Goal: Task Accomplishment & Management: Manage account settings

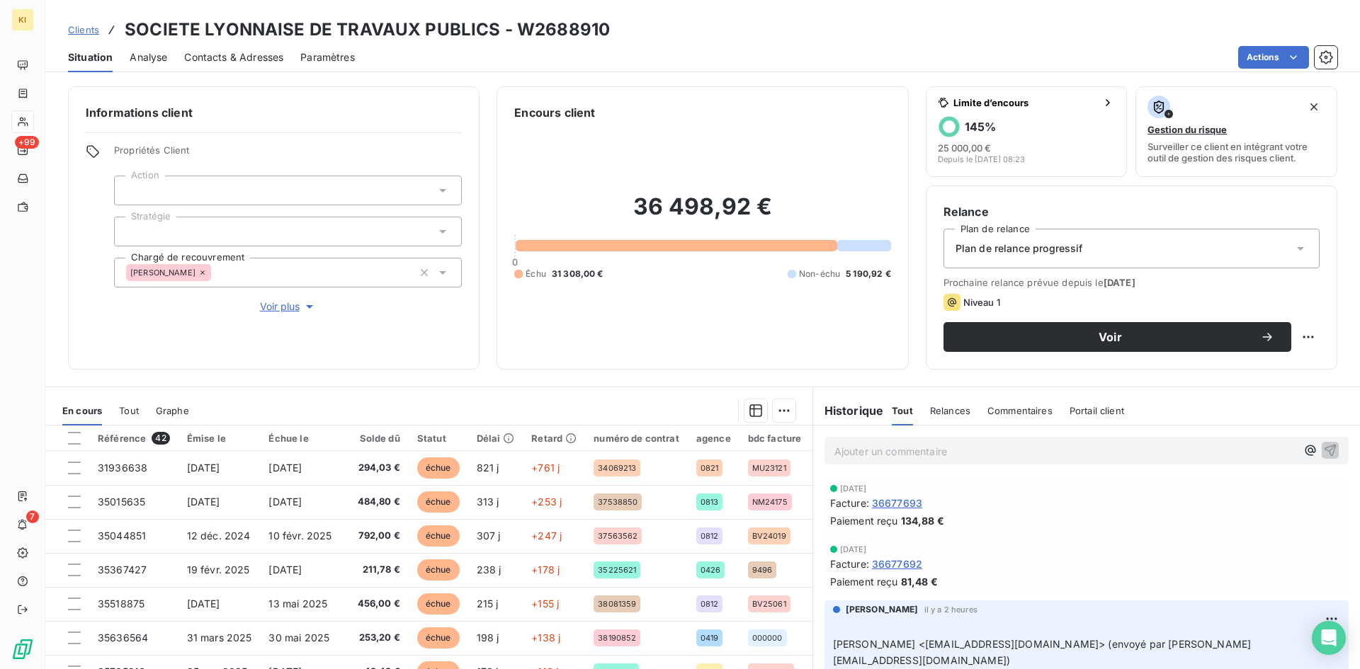
click at [94, 28] on span "Clients" at bounding box center [83, 29] width 31 height 11
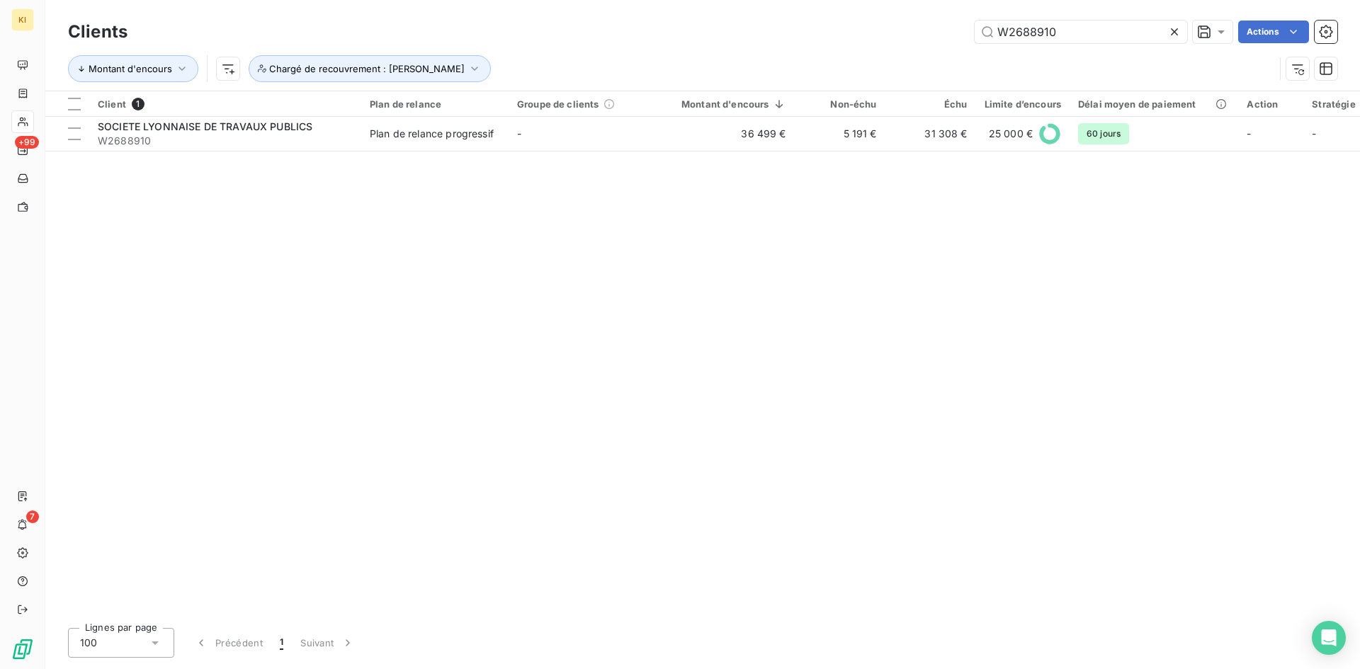
drag, startPoint x: 1050, startPoint y: 35, endPoint x: 897, endPoint y: 35, distance: 152.3
click at [897, 35] on div "W2688910 Actions" at bounding box center [741, 32] width 1193 height 23
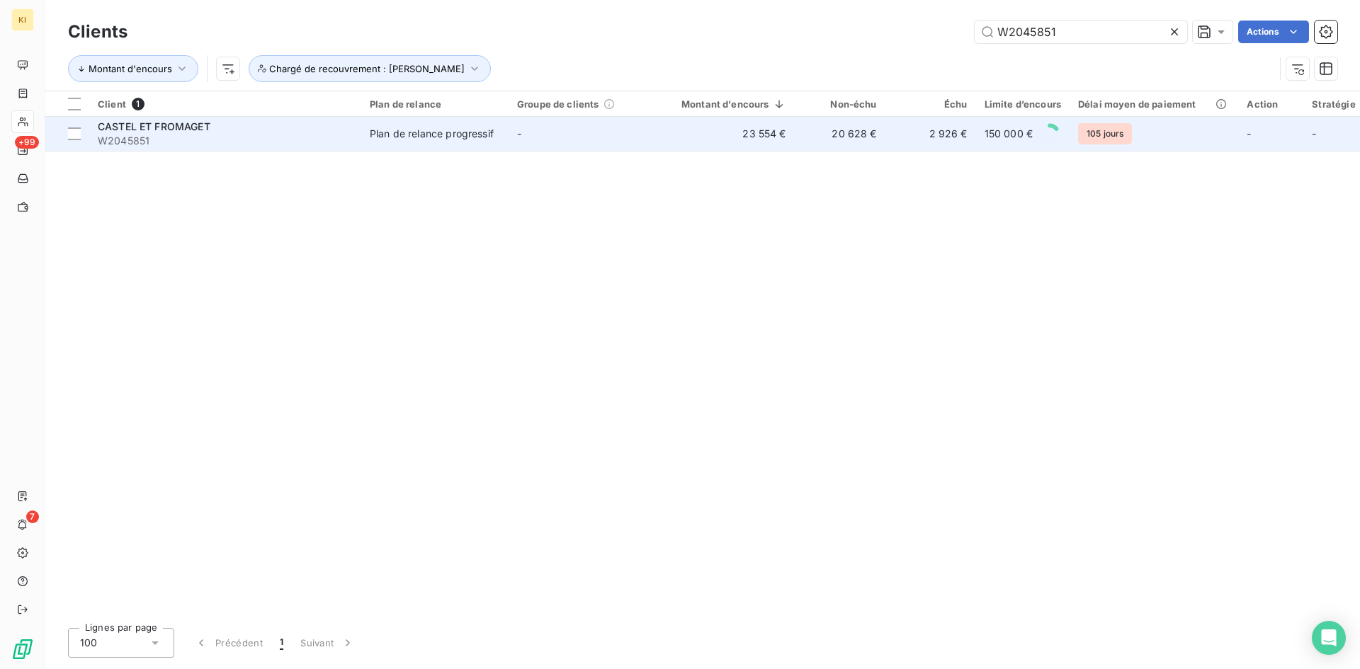
type input "W2045851"
click at [566, 138] on td "-" at bounding box center [582, 134] width 147 height 34
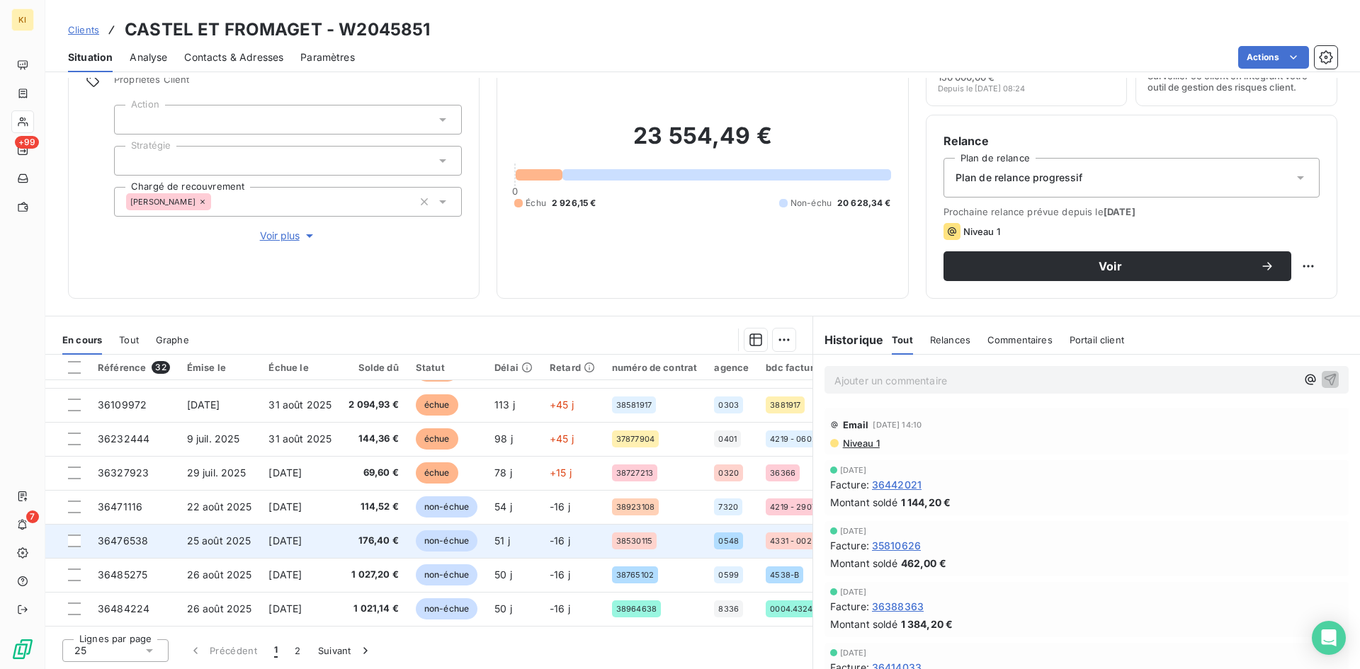
scroll to position [71, 0]
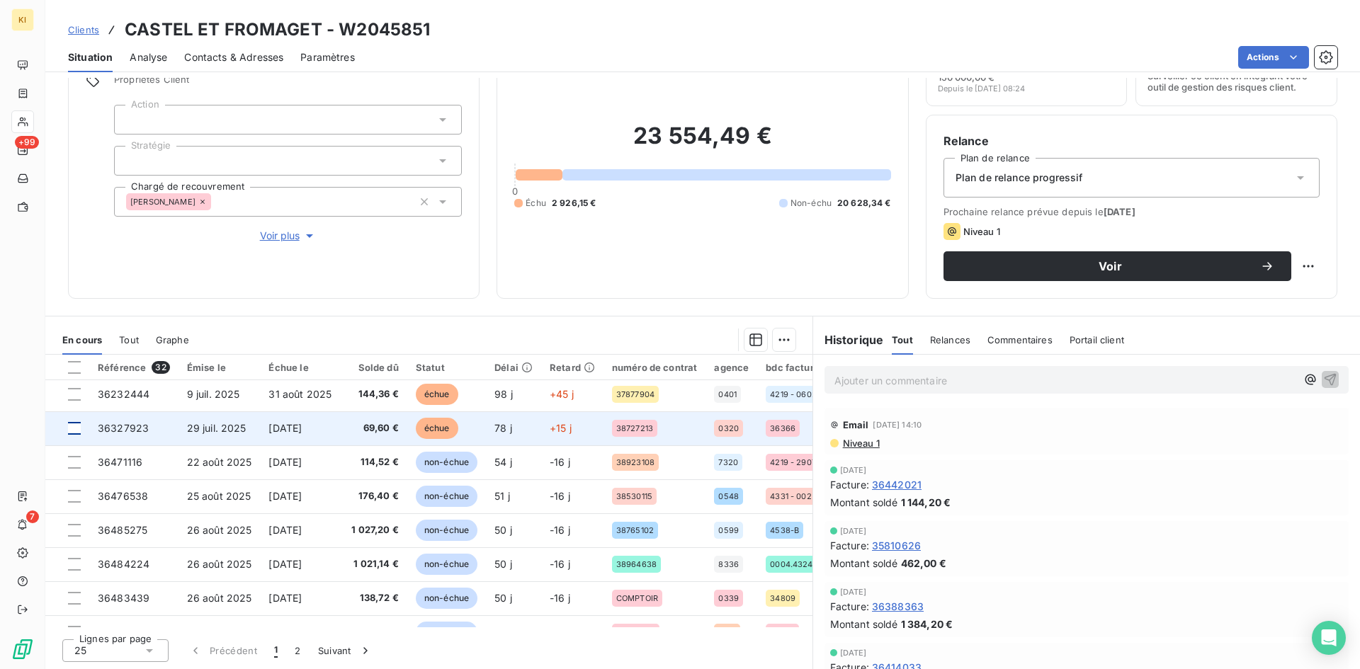
click at [79, 432] on div at bounding box center [74, 428] width 13 height 13
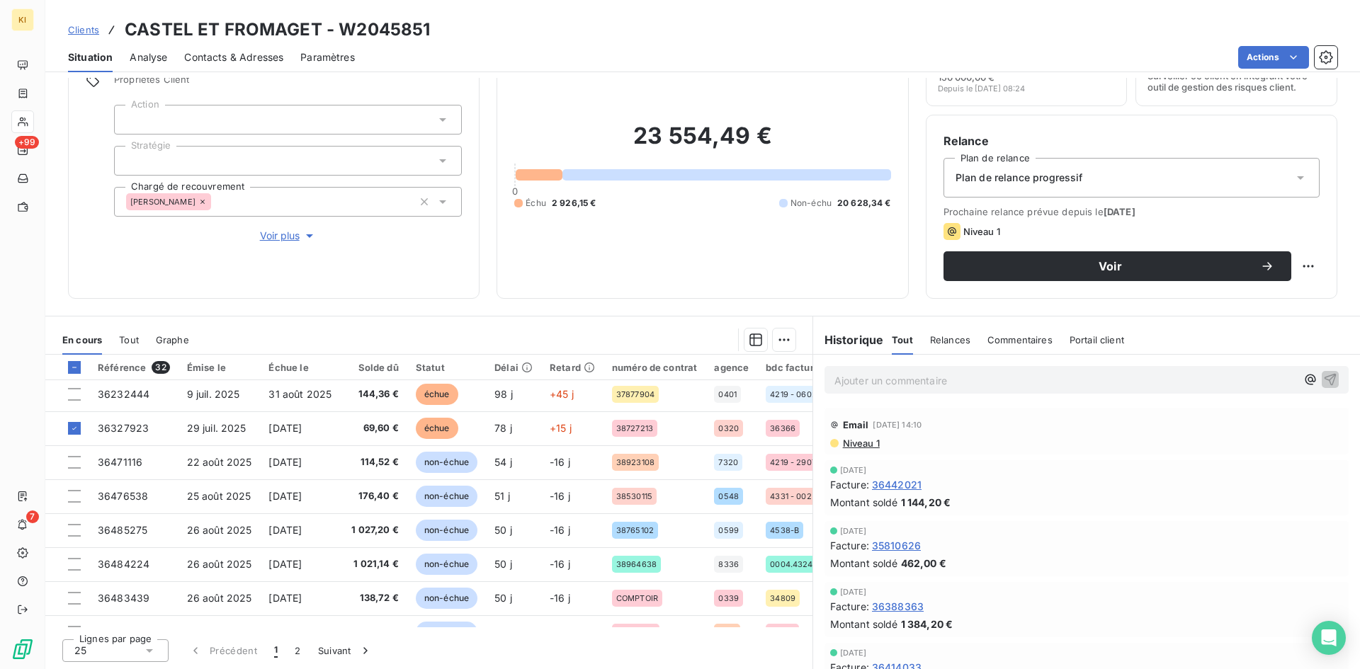
click at [776, 341] on html "KI +99 7 Clients CASTEL ET FROMAGET - W2045851 Situation Analyse Contacts & Adr…" at bounding box center [680, 334] width 1360 height 669
click at [715, 400] on div "Ajouter une promesse de paiement (1 facture)" at bounding box center [657, 396] width 250 height 23
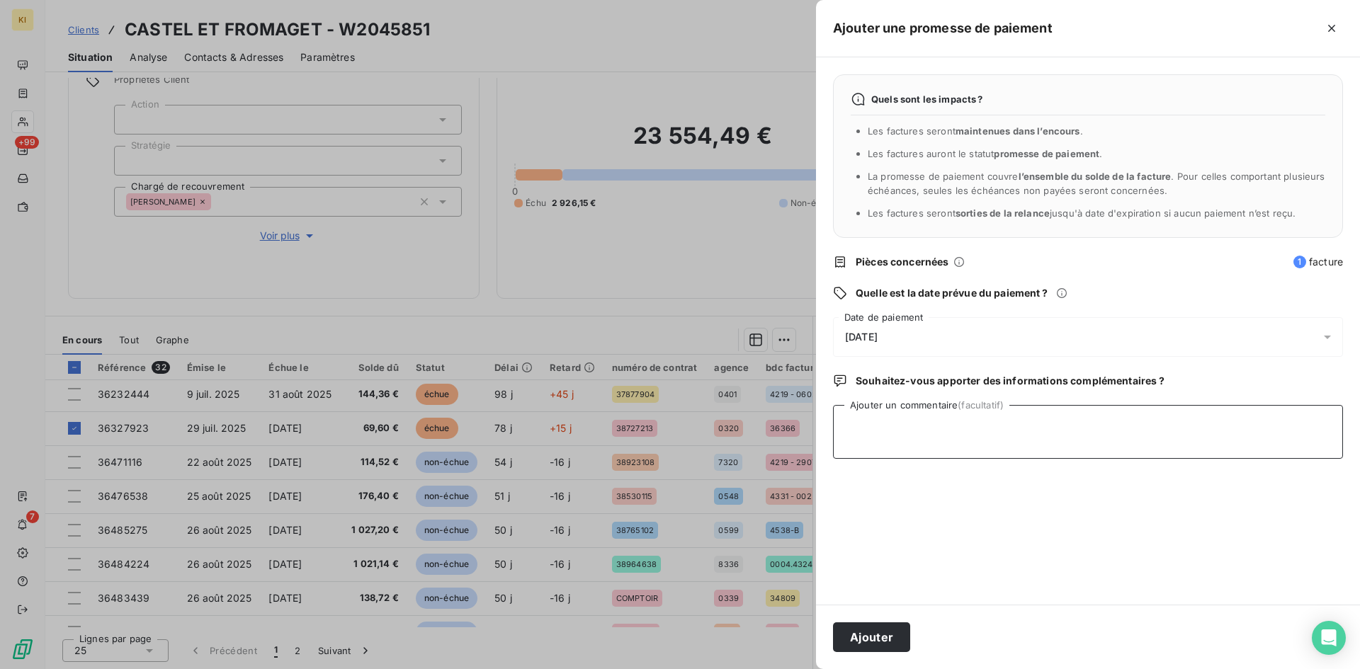
click at [929, 435] on textarea "Ajouter un commentaire (facultatif)" at bounding box center [1088, 432] width 510 height 54
click at [878, 336] on span "[DATE]" at bounding box center [861, 337] width 33 height 11
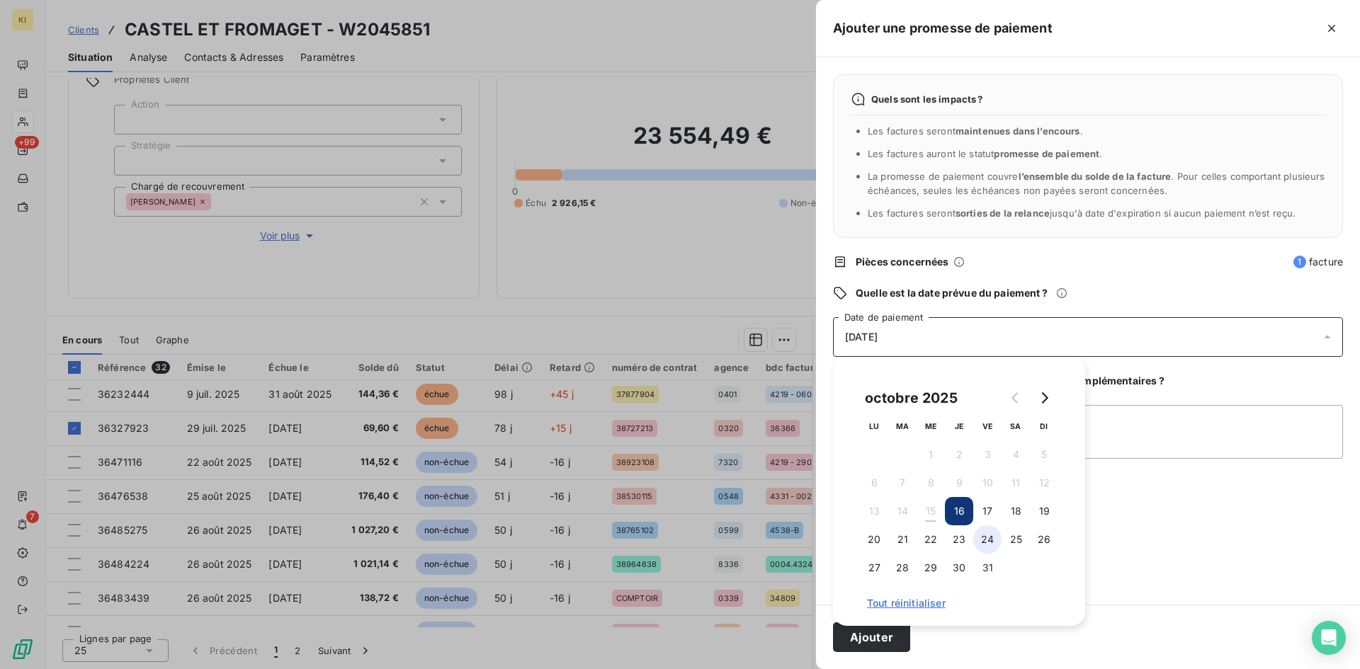
click at [987, 539] on button "24" at bounding box center [987, 540] width 28 height 28
click at [891, 636] on button "Ajouter" at bounding box center [871, 638] width 77 height 30
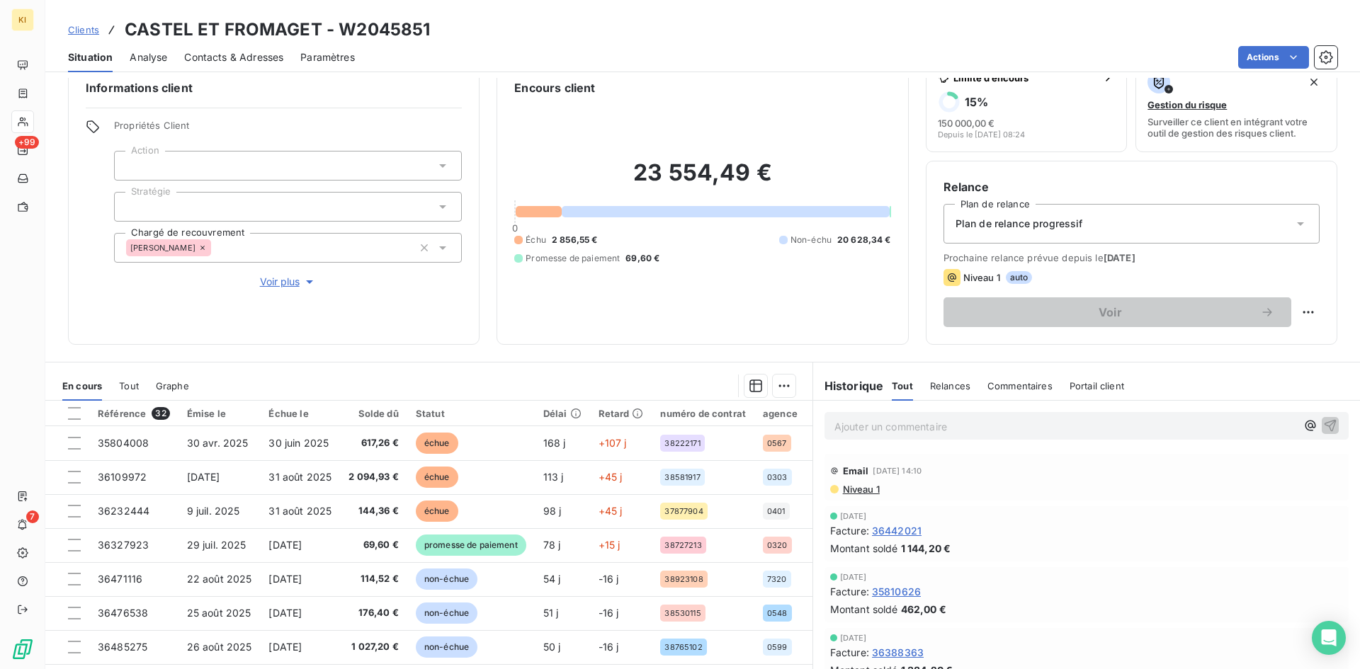
scroll to position [0, 0]
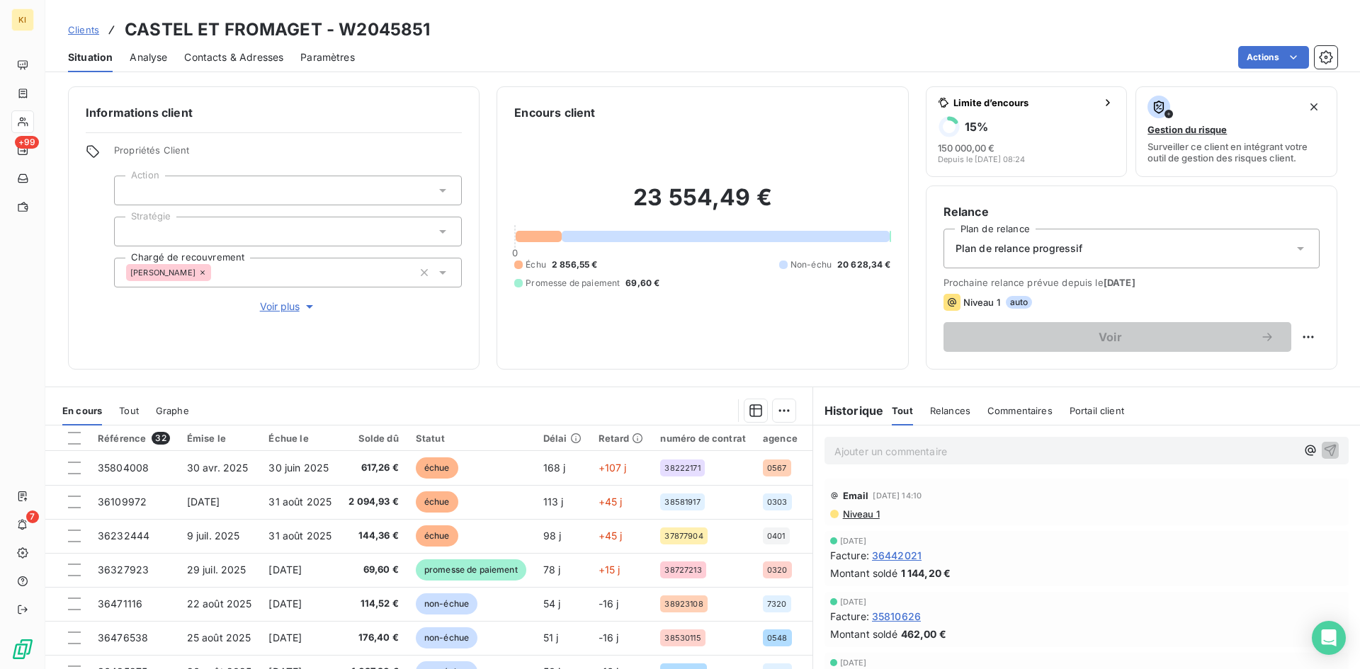
click at [880, 429] on div "Ajouter un commentaire ﻿" at bounding box center [1086, 451] width 547 height 50
click at [851, 452] on p "Ajouter un commentaire ﻿" at bounding box center [1065, 452] width 462 height 18
click at [1001, 437] on div "laé: ealnce fait ce jour sur fact" at bounding box center [1086, 450] width 547 height 49
click at [999, 449] on p "laé: ealnce fait ce jour sur fact" at bounding box center [1065, 451] width 462 height 16
click at [1066, 452] on p "laé: ealnce fait ce jour sur fact 35804008," at bounding box center [1065, 451] width 462 height 16
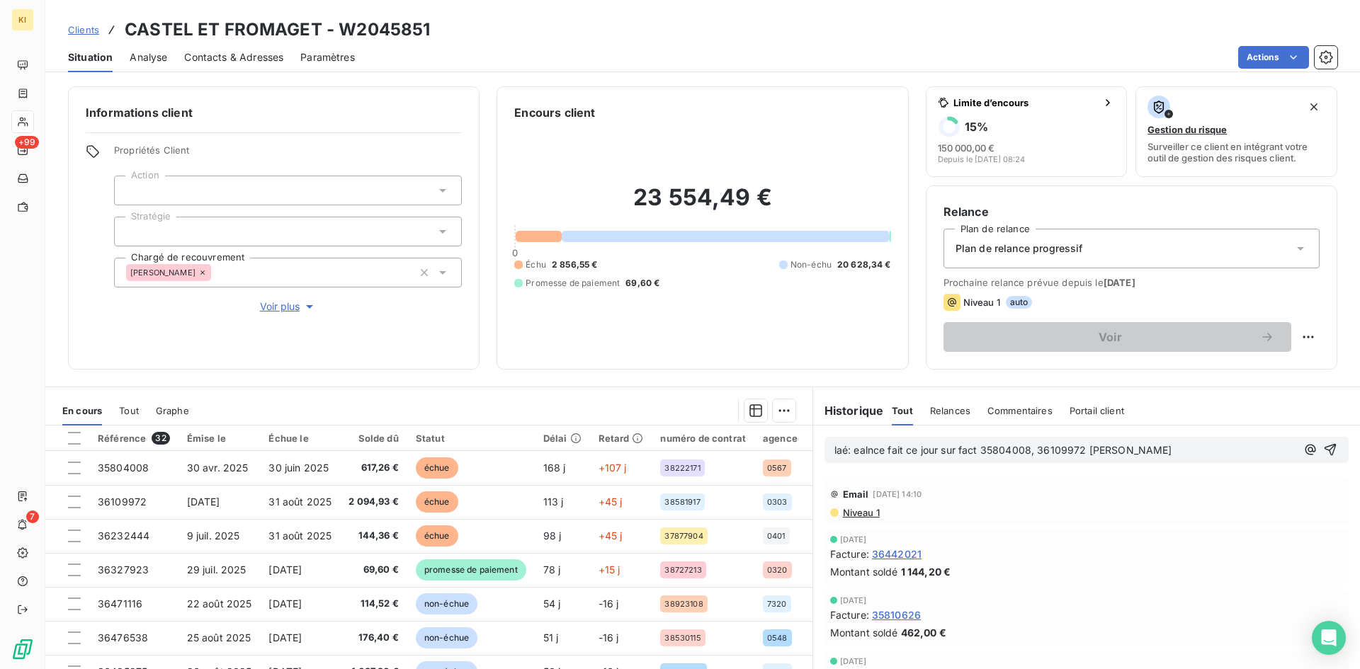
click at [1114, 455] on p "laé: ealnce fait ce jour sur fact 35804008, 36109972 [PERSON_NAME]" at bounding box center [1065, 451] width 462 height 16
drag, startPoint x: 878, startPoint y: 453, endPoint x: 847, endPoint y: 448, distance: 31.5
click at [847, 448] on span "laé: ealnce fait ce jour sur fact 35804008, 36109972 et 36232444" at bounding box center [993, 450] width 319 height 12
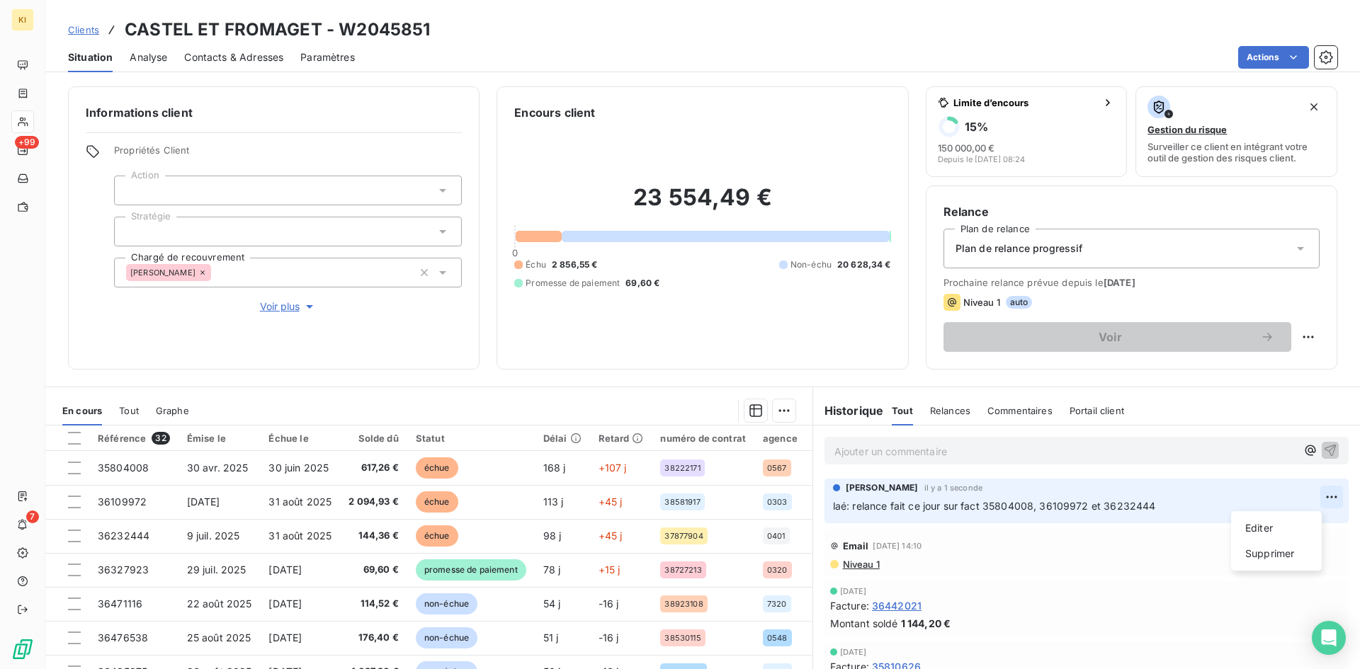
click at [1313, 496] on html "KI +99 7 Clients CASTEL ET FROMAGET - W2045851 Situation Analyse Contacts & Adr…" at bounding box center [680, 334] width 1360 height 669
click at [1157, 532] on html "KI +99 7 Clients CASTEL ET FROMAGET - W2045851 Situation Analyse Contacts & Adr…" at bounding box center [680, 334] width 1360 height 669
drag, startPoint x: 1116, startPoint y: 510, endPoint x: 810, endPoint y: 511, distance: 306.0
click at [813, 511] on div "[PERSON_NAME] il y a 1 seconde laé: relance fait ce jour sur fact 35804008, 361…" at bounding box center [1086, 501] width 547 height 50
copy span "laé: relance fait ce jour sur fact 35804008, 36109972 et 36232444"
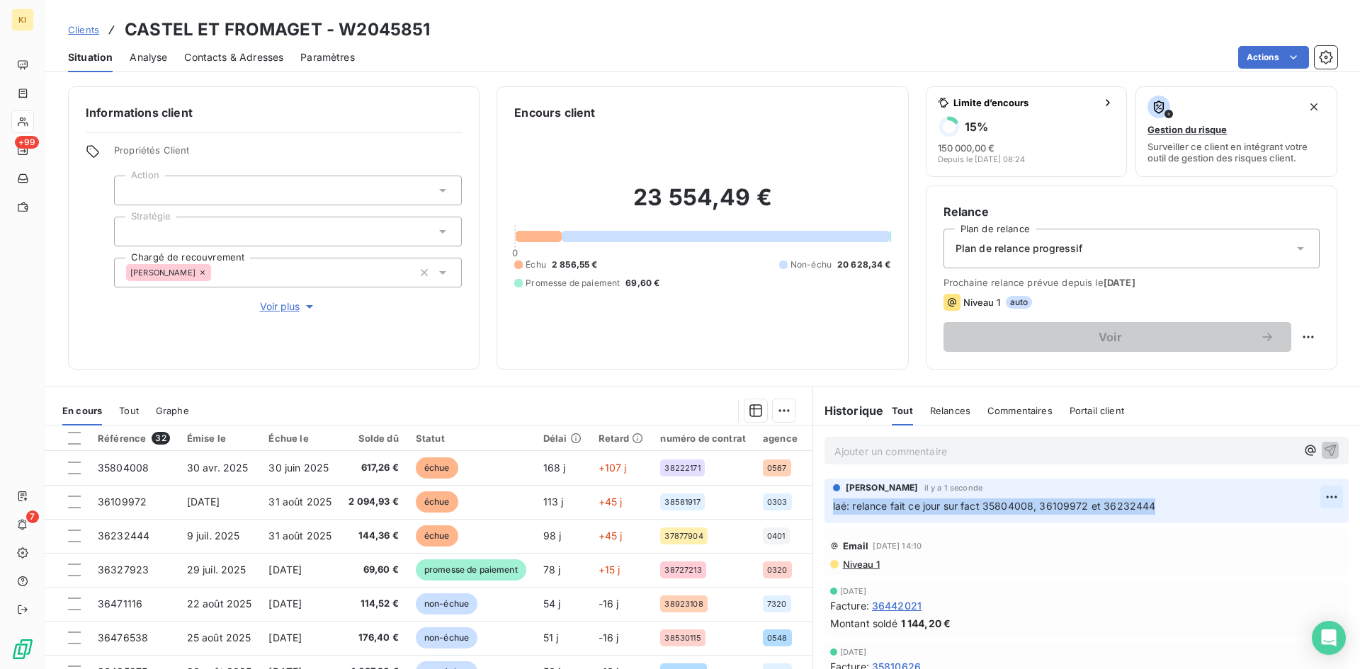
click at [1320, 499] on html "KI +99 7 Clients CASTEL ET FROMAGET - W2045851 Situation Analyse Contacts & Adr…" at bounding box center [680, 334] width 1360 height 669
click at [1273, 554] on div "Supprimer" at bounding box center [1276, 554] width 79 height 23
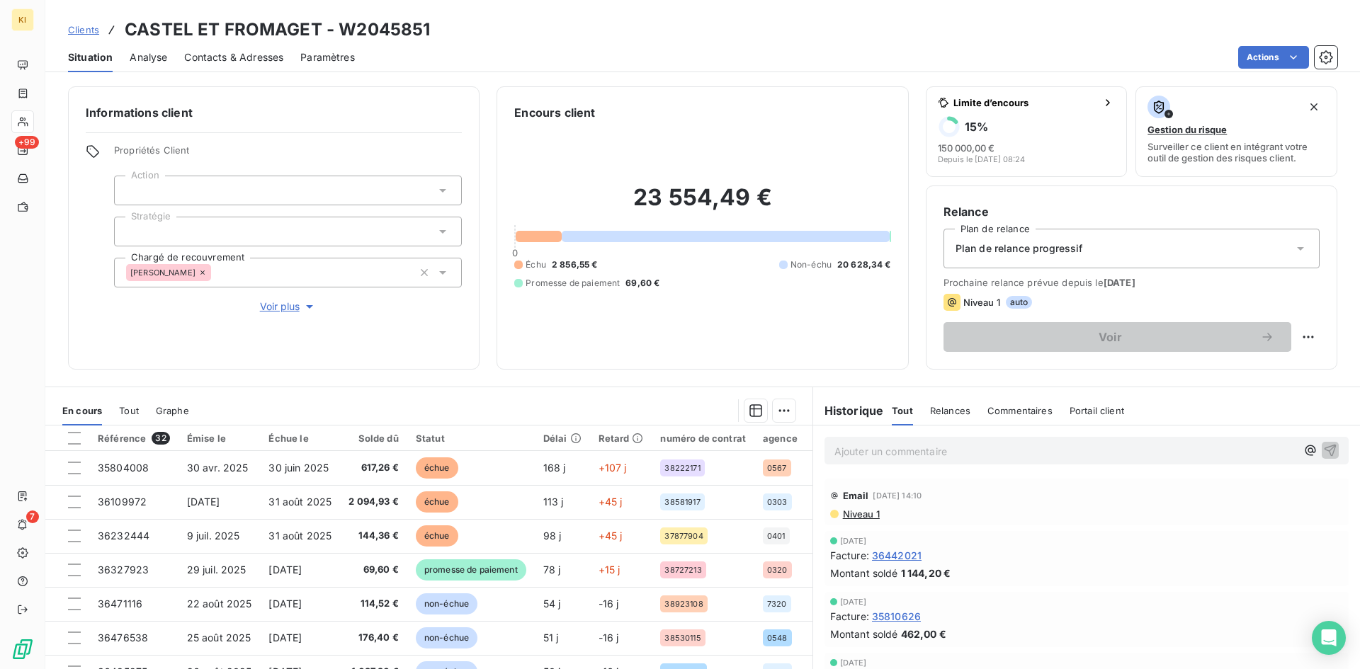
click at [913, 455] on p "Ajouter un commentaire ﻿" at bounding box center [1065, 452] width 462 height 18
click at [842, 451] on span "laé: relance fait ce jour sur fact 35804008, 36109972 et 36232444" at bounding box center [995, 450] width 323 height 12
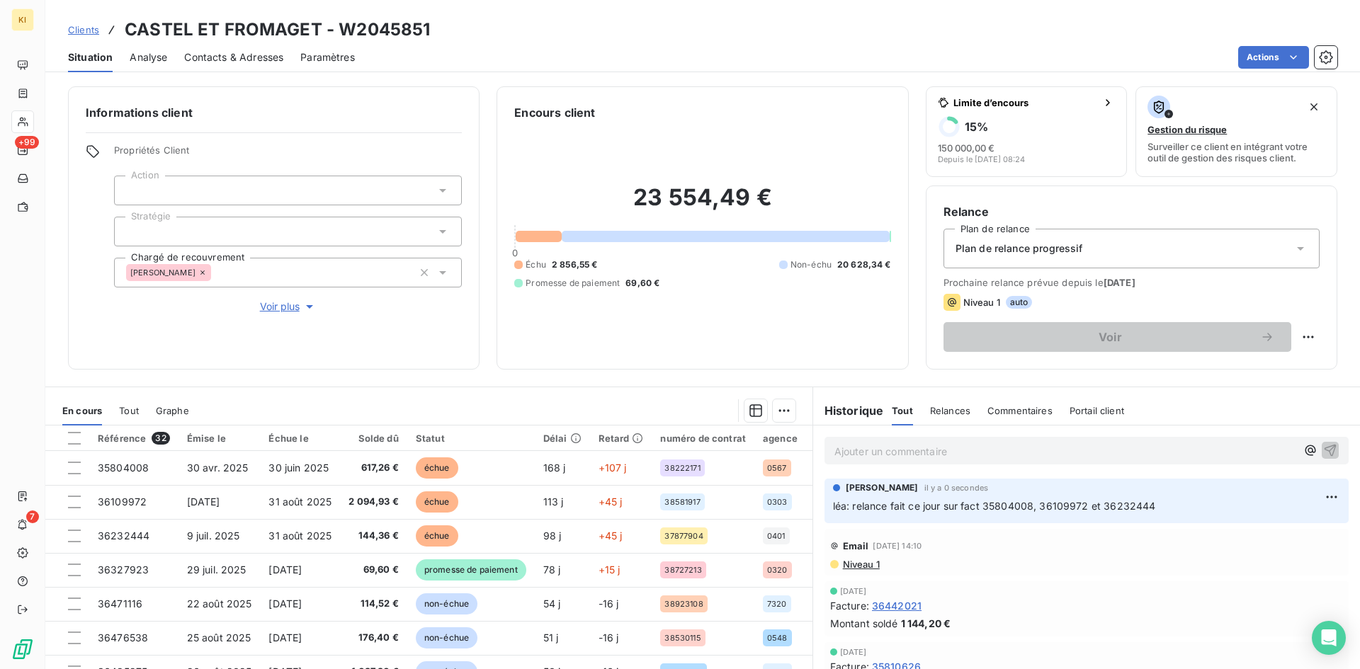
click at [89, 32] on span "Clients" at bounding box center [83, 29] width 31 height 11
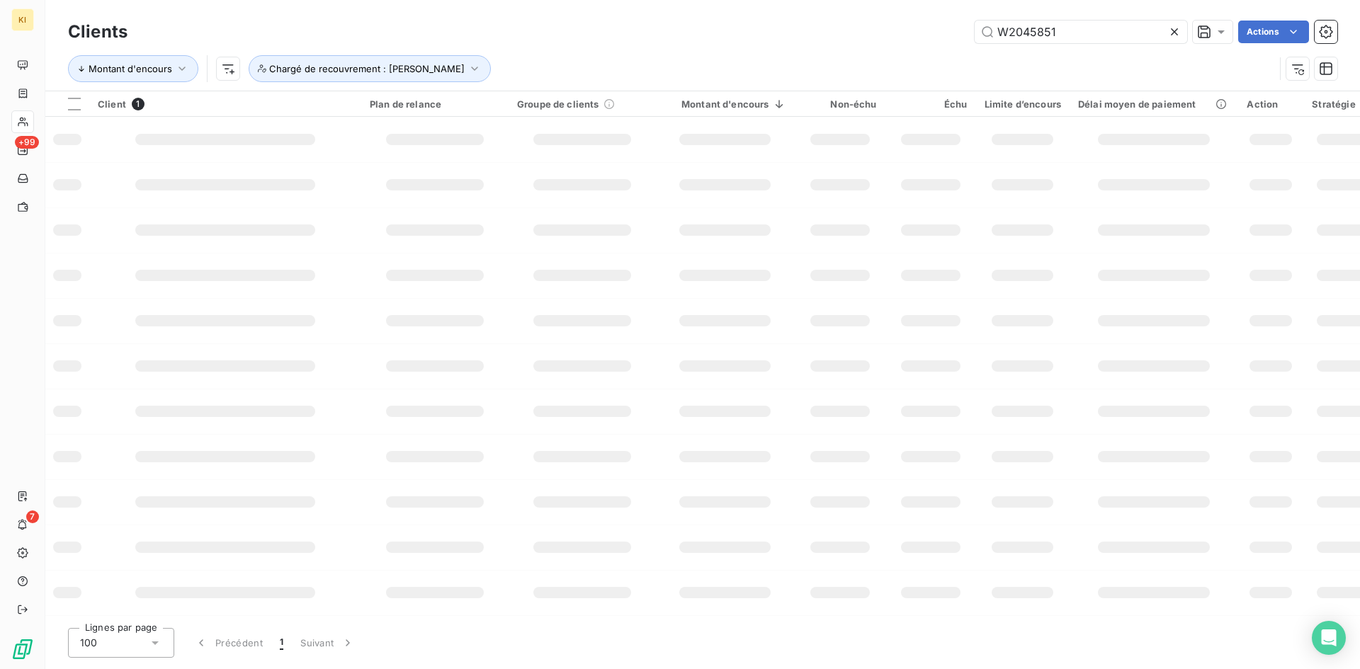
drag, startPoint x: 1079, startPoint y: 32, endPoint x: 825, endPoint y: 21, distance: 253.8
click at [825, 21] on div "W2045851 Actions" at bounding box center [741, 32] width 1193 height 23
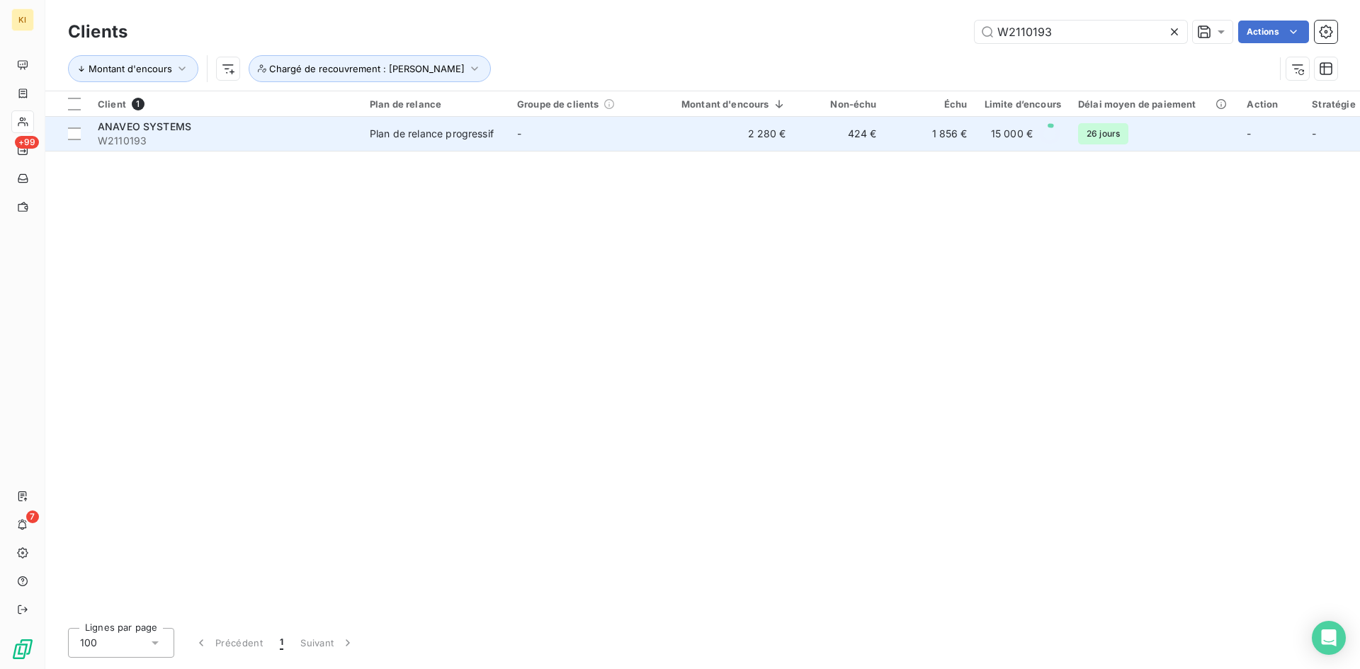
type input "W2110193"
click at [384, 139] on div "Plan de relance progressif" at bounding box center [432, 134] width 124 height 14
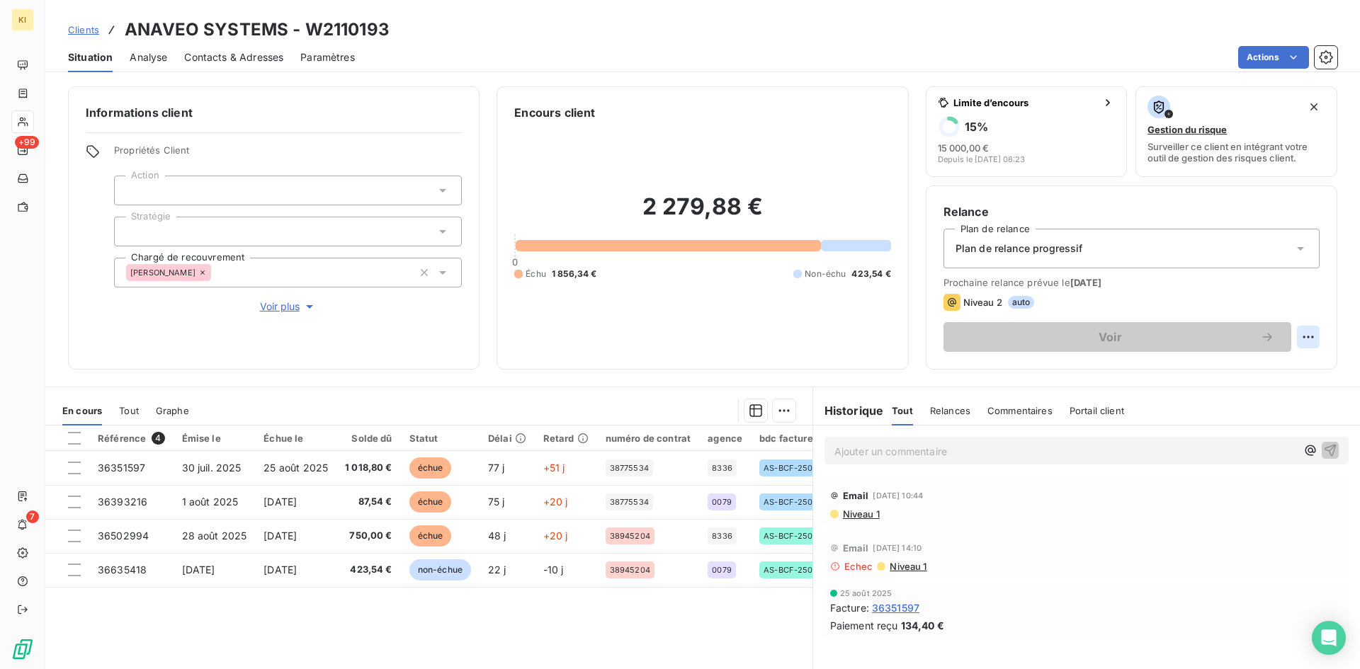
click at [1294, 330] on html "KI +99 7 Clients ANAVEO SYSTEMS - W2110193 Situation Analyse Contacts & Adresse…" at bounding box center [680, 334] width 1360 height 669
click at [1148, 270] on html "KI +99 7 Clients ANAVEO SYSTEMS - W2110193 Situation Analyse Contacts & Adresse…" at bounding box center [680, 334] width 1360 height 669
click at [223, 60] on span "Contacts & Adresses" at bounding box center [233, 57] width 99 height 14
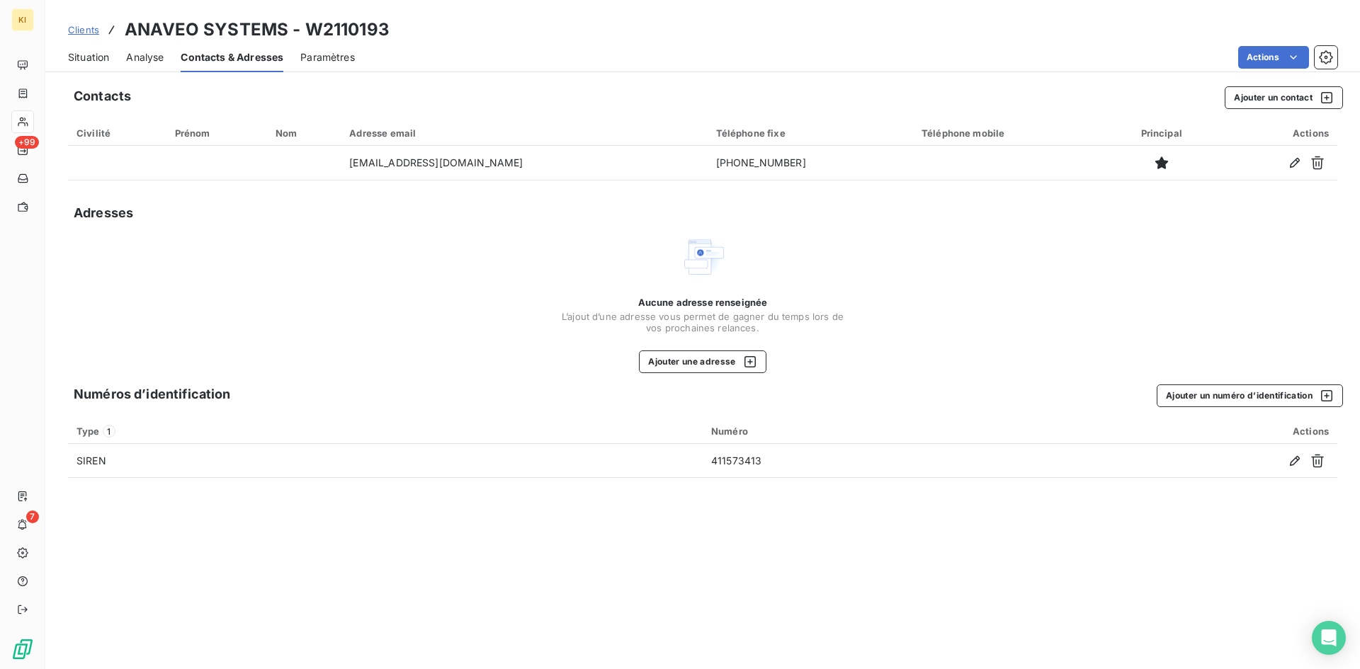
click at [84, 38] on div "Clients ANAVEO SYSTEMS - W2110193" at bounding box center [229, 30] width 322 height 26
click at [87, 28] on span "Clients" at bounding box center [83, 29] width 31 height 11
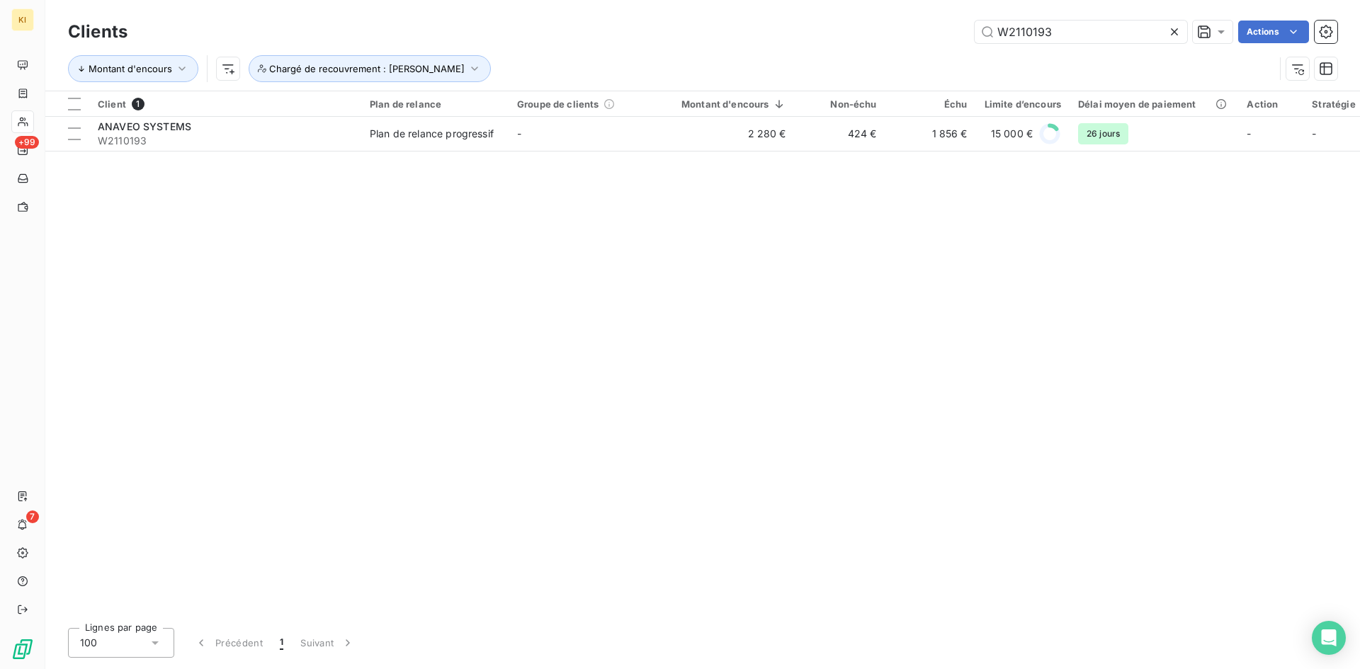
drag, startPoint x: 1099, startPoint y: 31, endPoint x: 591, endPoint y: 26, distance: 507.9
click at [591, 26] on div "W2110193 Actions" at bounding box center [741, 32] width 1193 height 23
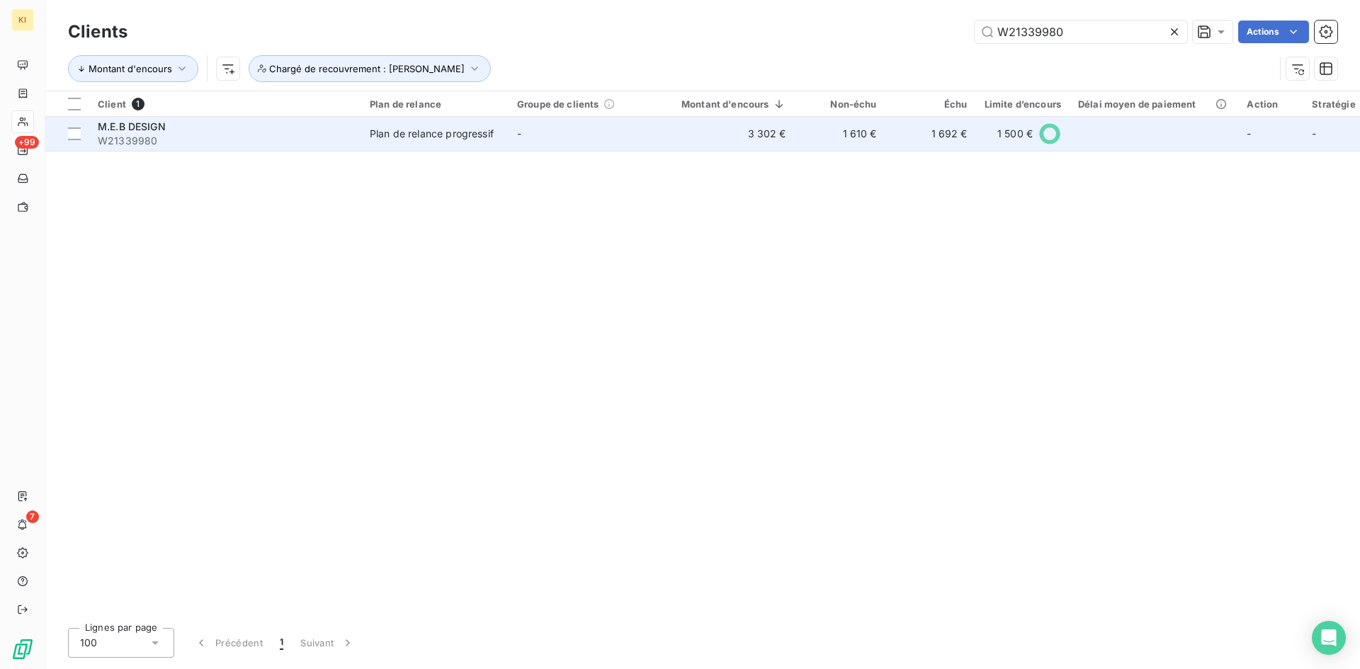
type input "W21339980"
click at [580, 144] on td "-" at bounding box center [582, 134] width 147 height 34
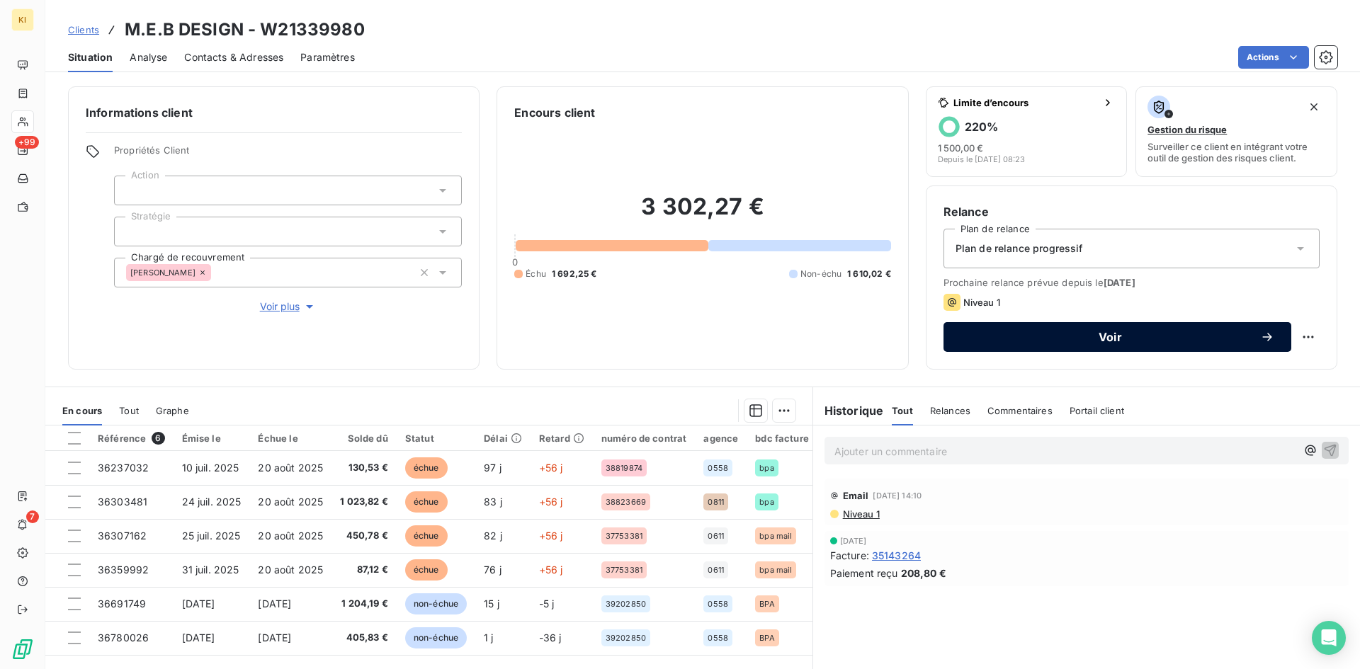
click at [1150, 341] on span "Voir" at bounding box center [1111, 337] width 300 height 11
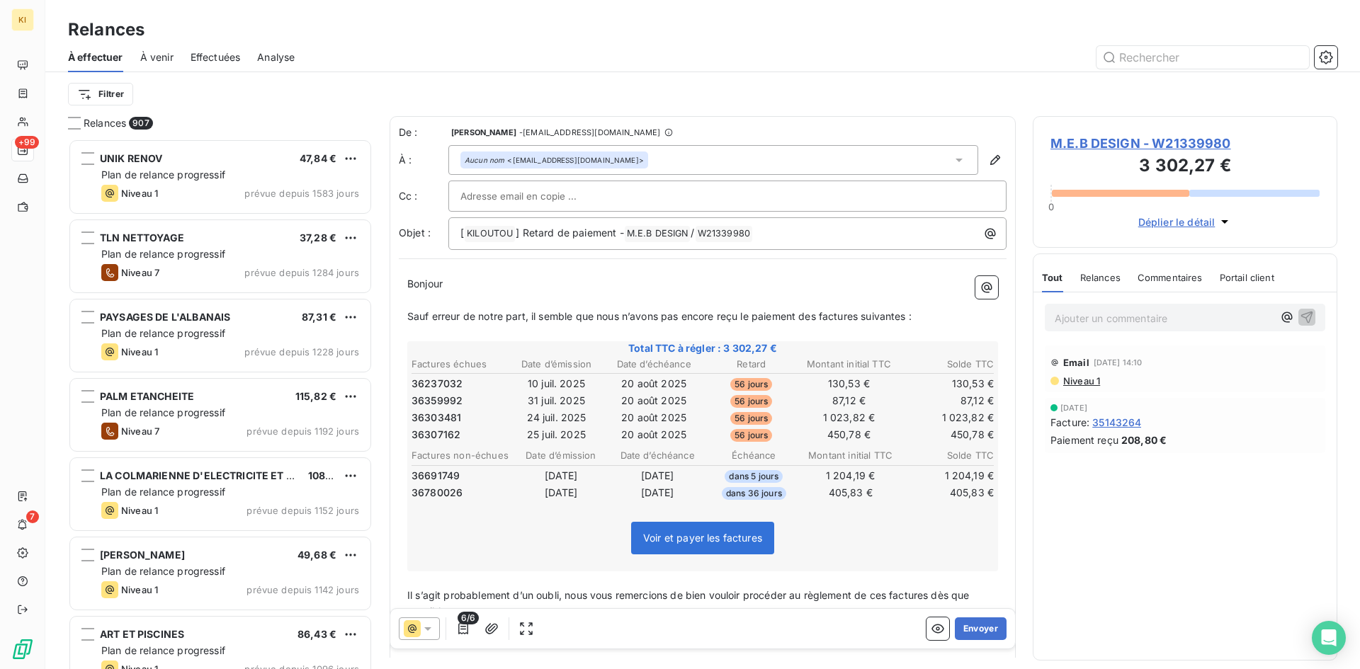
click at [434, 639] on div at bounding box center [419, 629] width 41 height 23
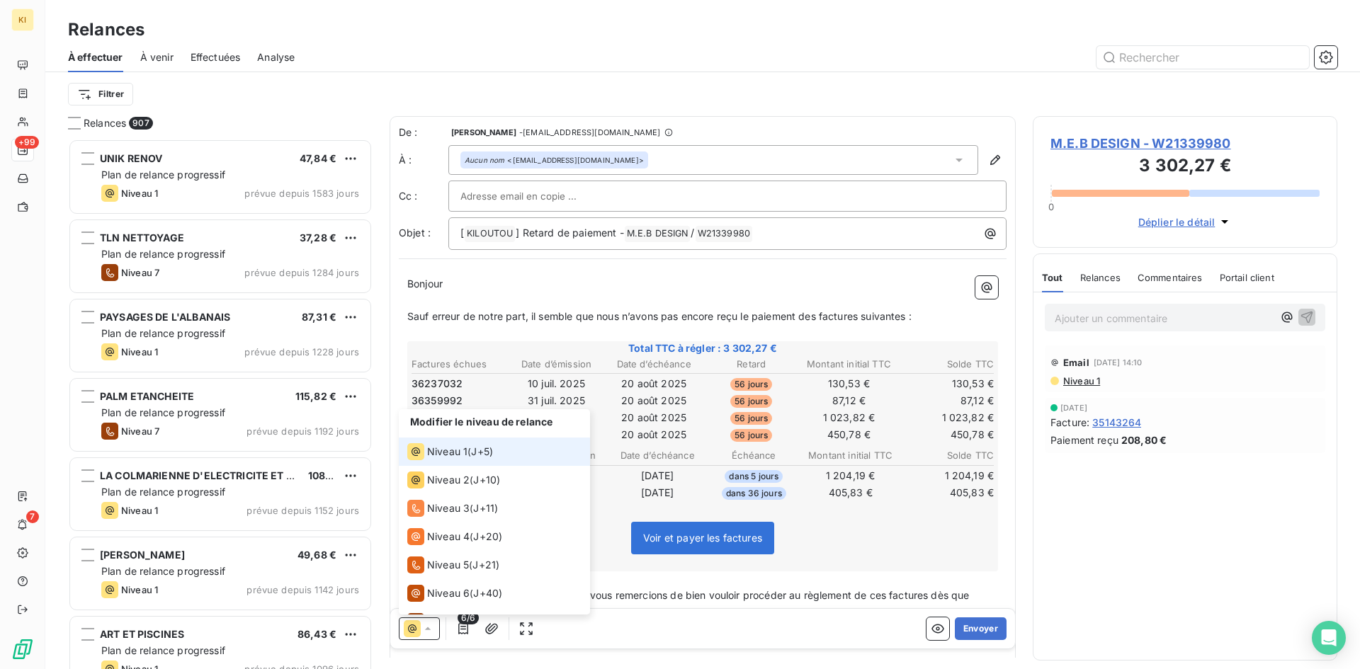
click at [517, 452] on li "Niveau 1 ( J+5 )" at bounding box center [494, 452] width 191 height 28
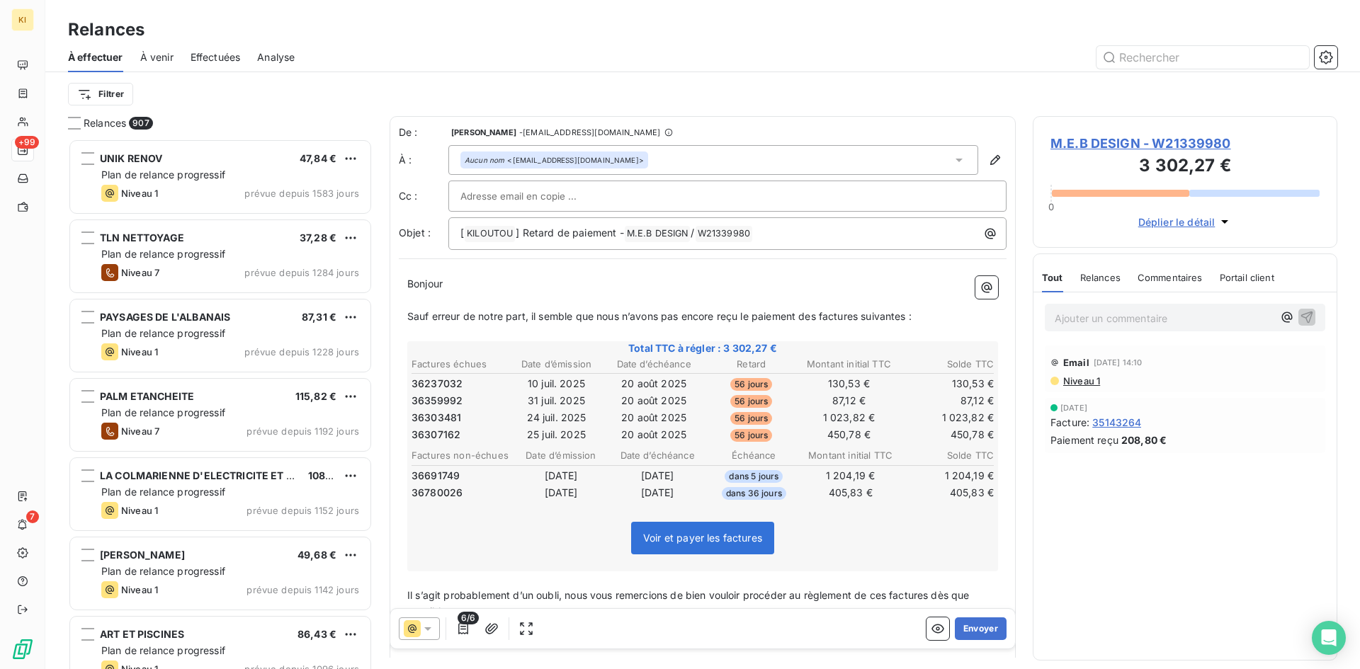
click at [922, 325] on p "﻿" at bounding box center [702, 333] width 591 height 16
click at [946, 316] on p "Sauf erreur de notre part, il semble que nous n’avons pas encore reçu le paieme…" at bounding box center [702, 317] width 591 height 16
click at [957, 626] on button "Envoyer" at bounding box center [981, 629] width 52 height 23
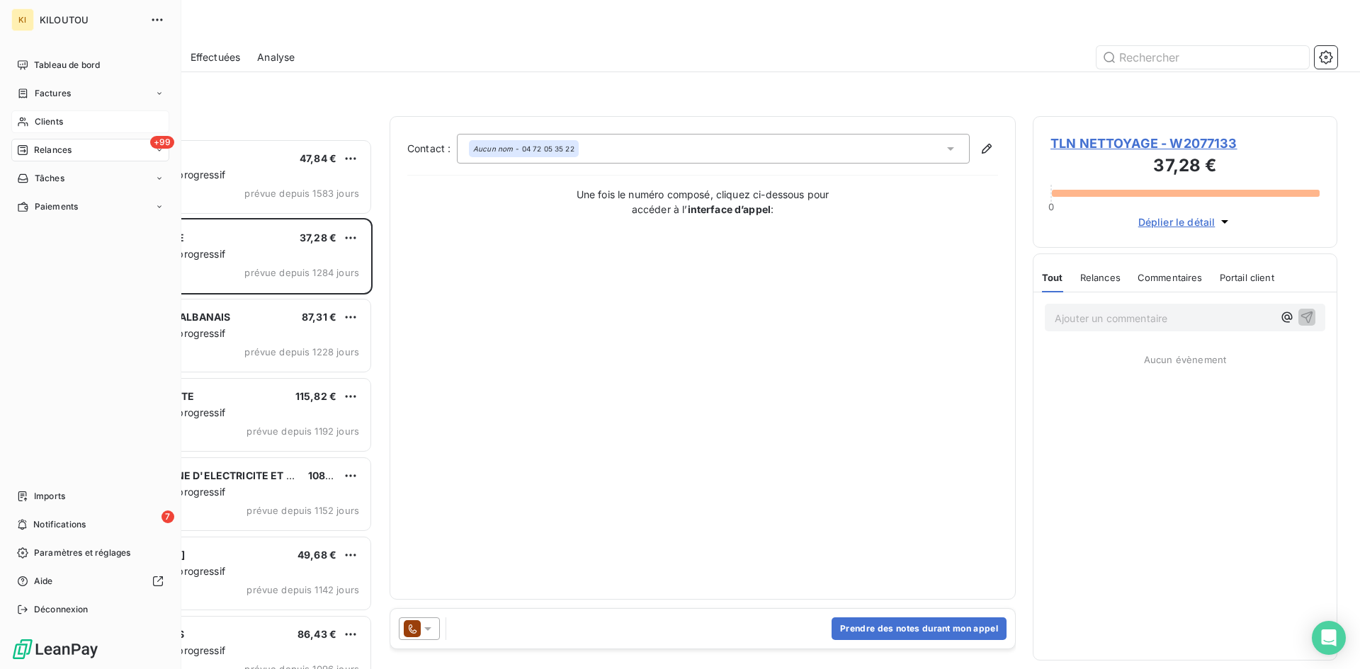
click at [39, 123] on span "Clients" at bounding box center [49, 121] width 28 height 13
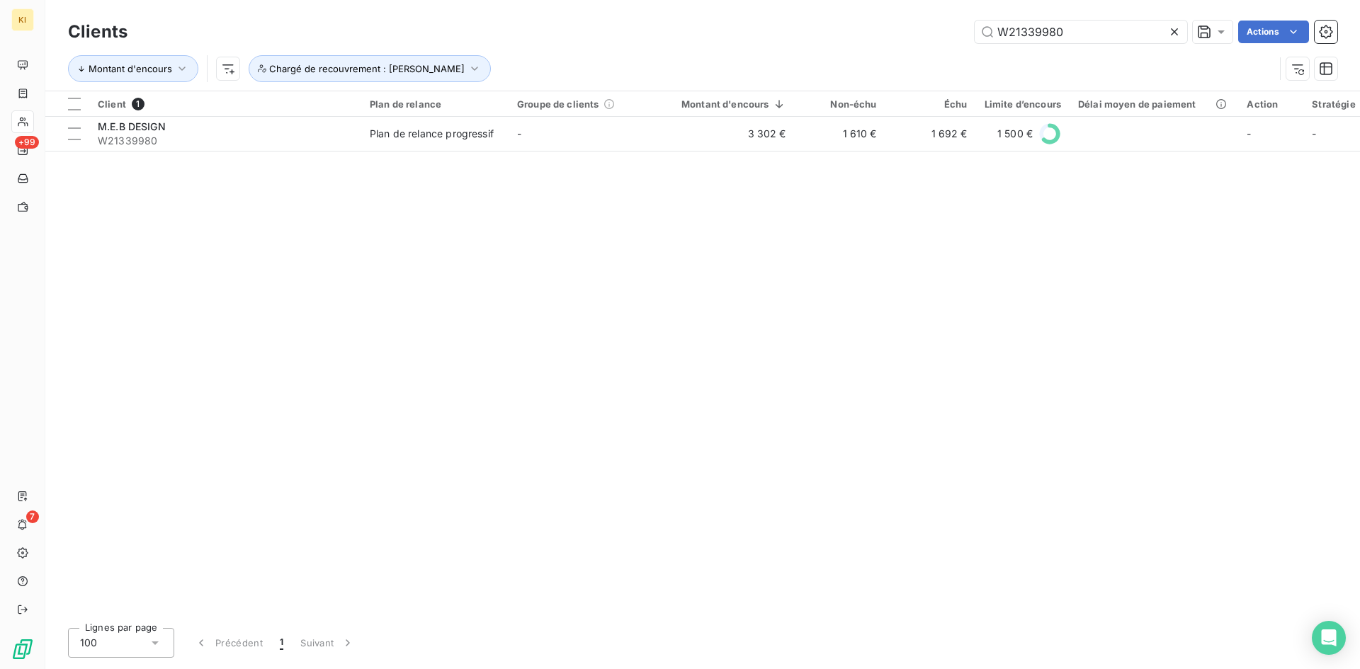
drag, startPoint x: 1112, startPoint y: 35, endPoint x: 806, endPoint y: 40, distance: 306.0
click at [806, 40] on div "W21339980 Actions" at bounding box center [741, 32] width 1193 height 23
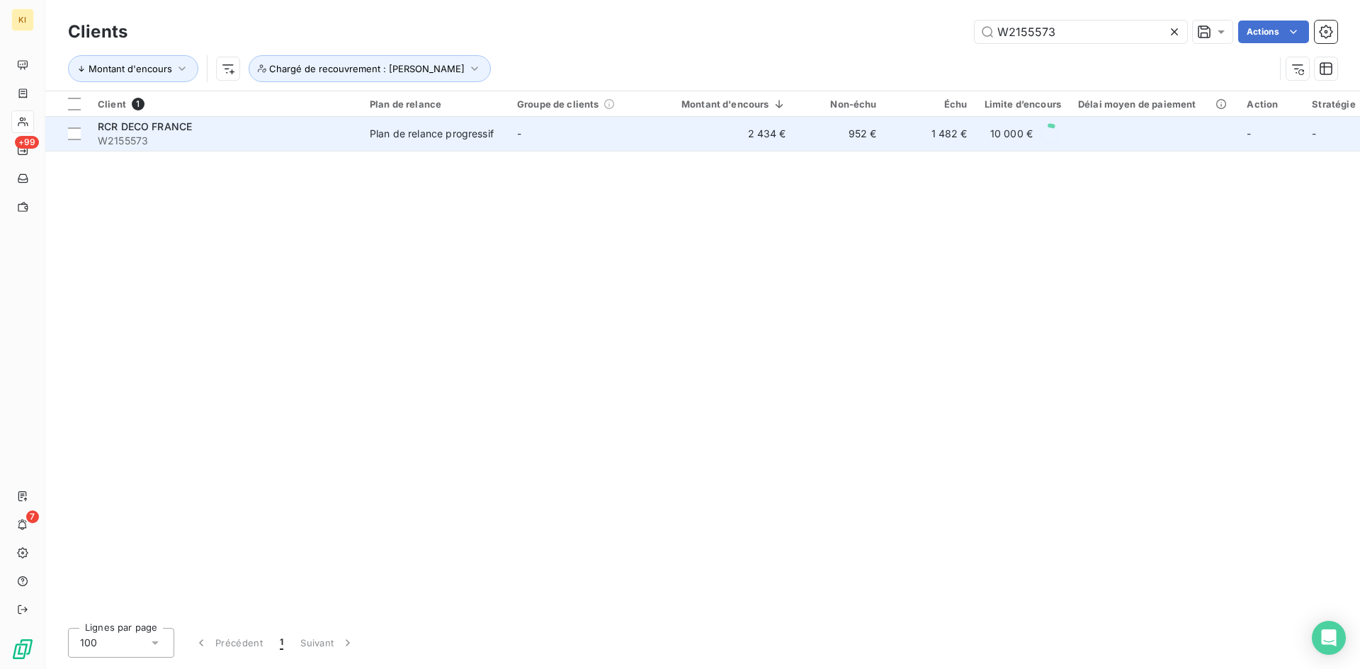
type input "W2155573"
click at [521, 137] on span "-" at bounding box center [519, 134] width 4 height 12
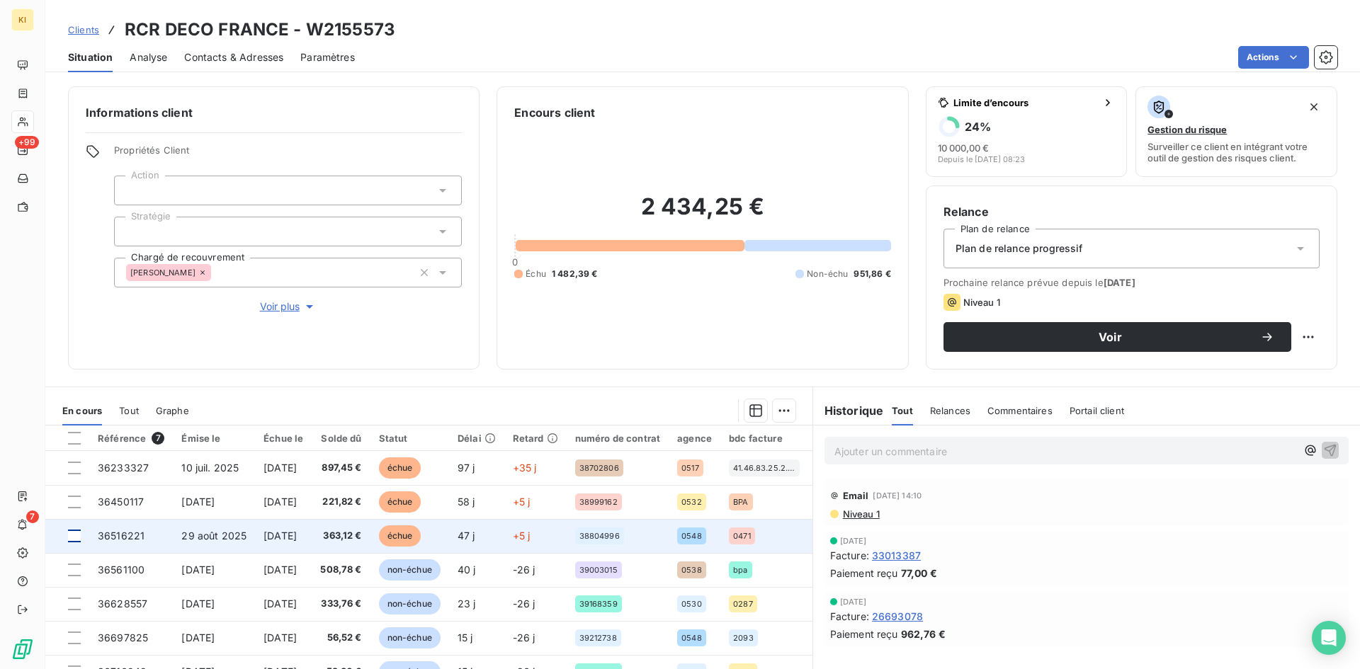
click at [73, 531] on div at bounding box center [74, 536] width 13 height 13
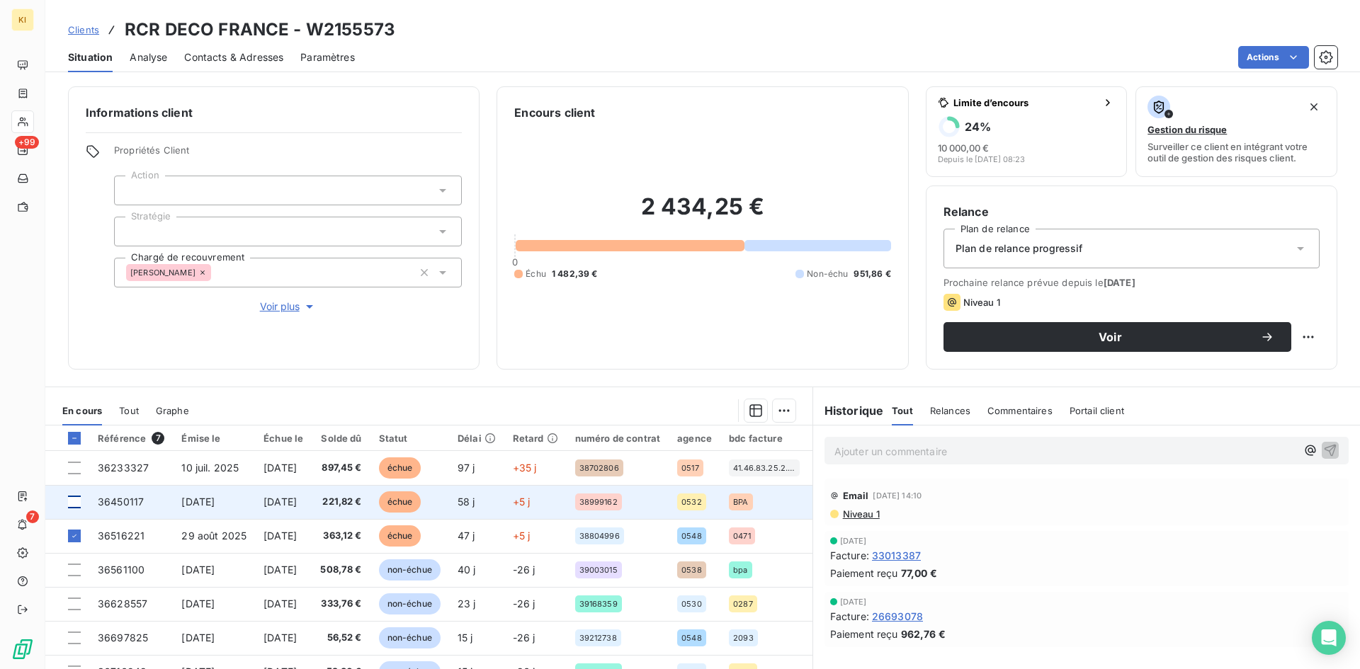
click at [74, 506] on div at bounding box center [74, 502] width 13 height 13
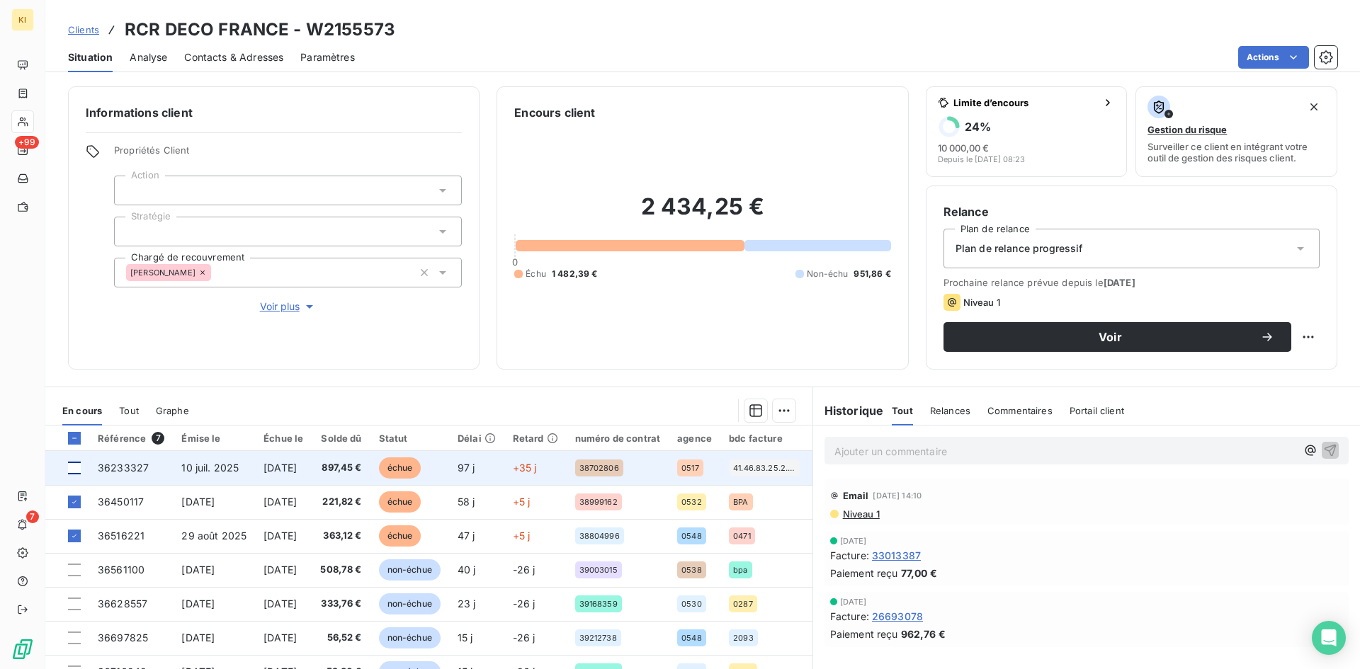
click at [77, 470] on div at bounding box center [74, 468] width 13 height 13
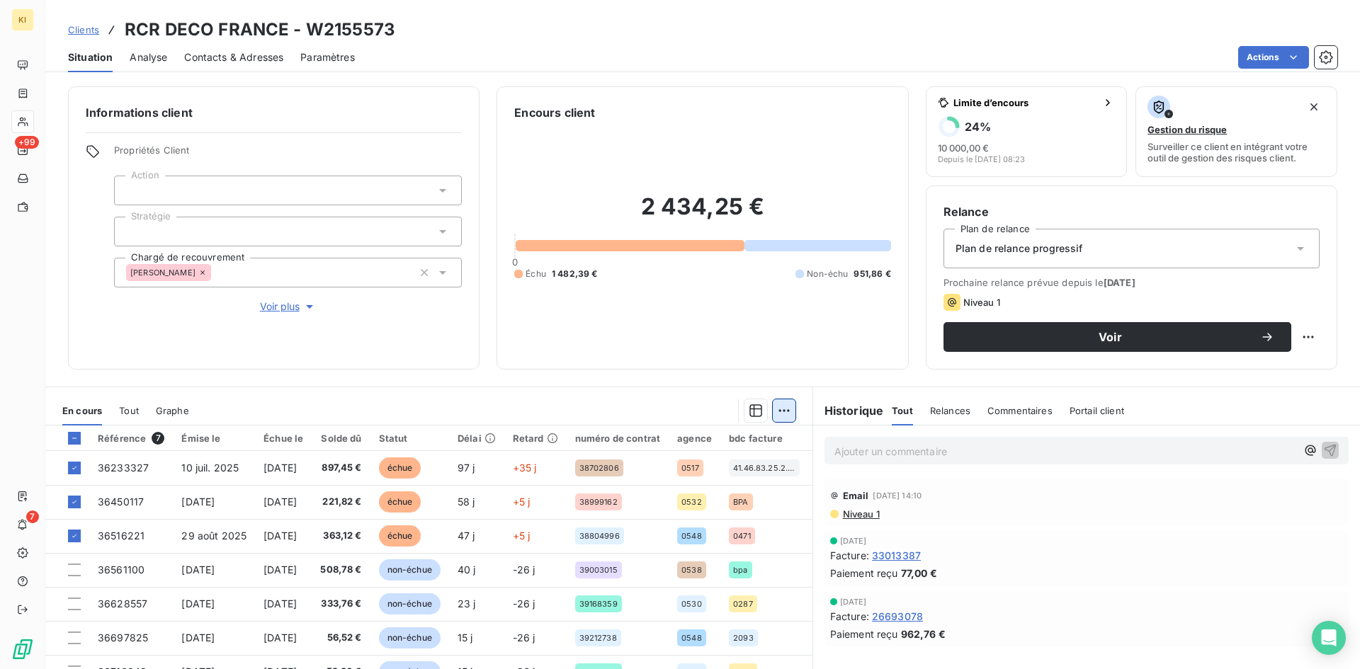
click at [776, 412] on html "KI +99 7 Clients RCR DECO [GEOGRAPHIC_DATA] - W2155573 Situation Analyse Contac…" at bounding box center [680, 334] width 1360 height 669
click at [689, 463] on div "Ajouter une promesse de paiement (3 factures)" at bounding box center [653, 467] width 257 height 23
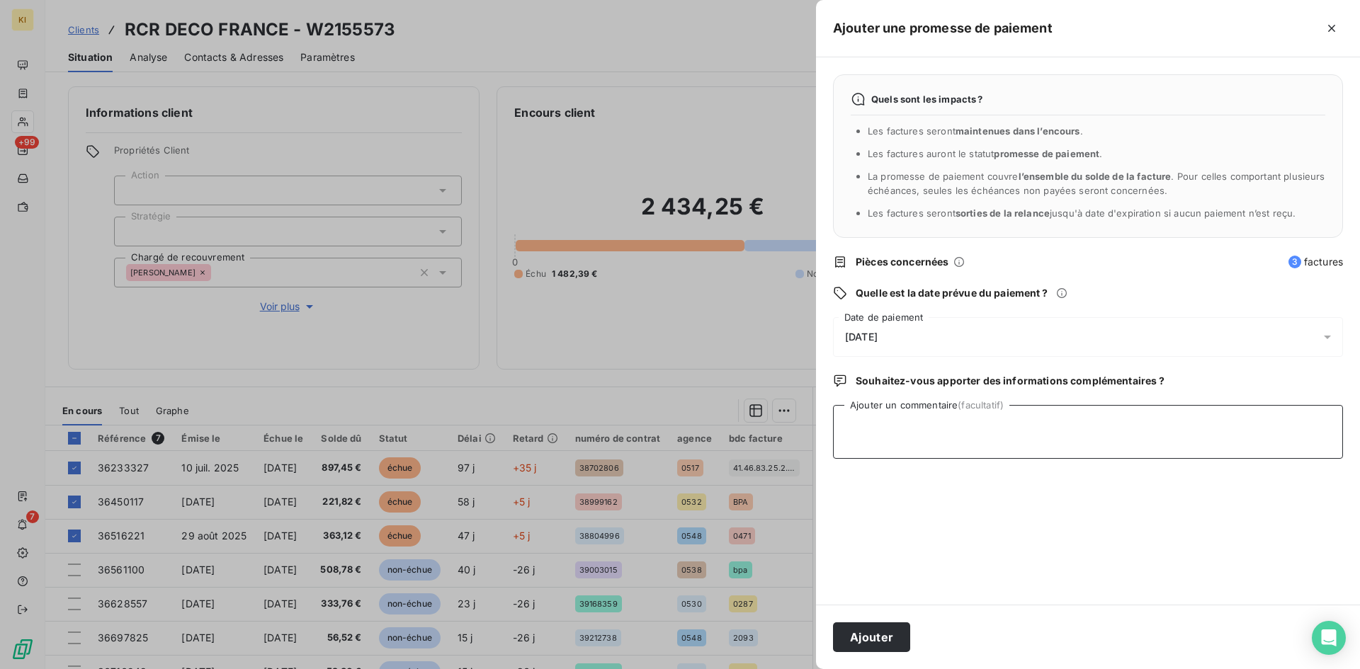
click at [871, 441] on textarea "Ajouter un commentaire (facultatif)" at bounding box center [1088, 432] width 510 height 54
type textarea "reçu avis de virt"
click at [862, 332] on span "[DATE]" at bounding box center [861, 337] width 33 height 11
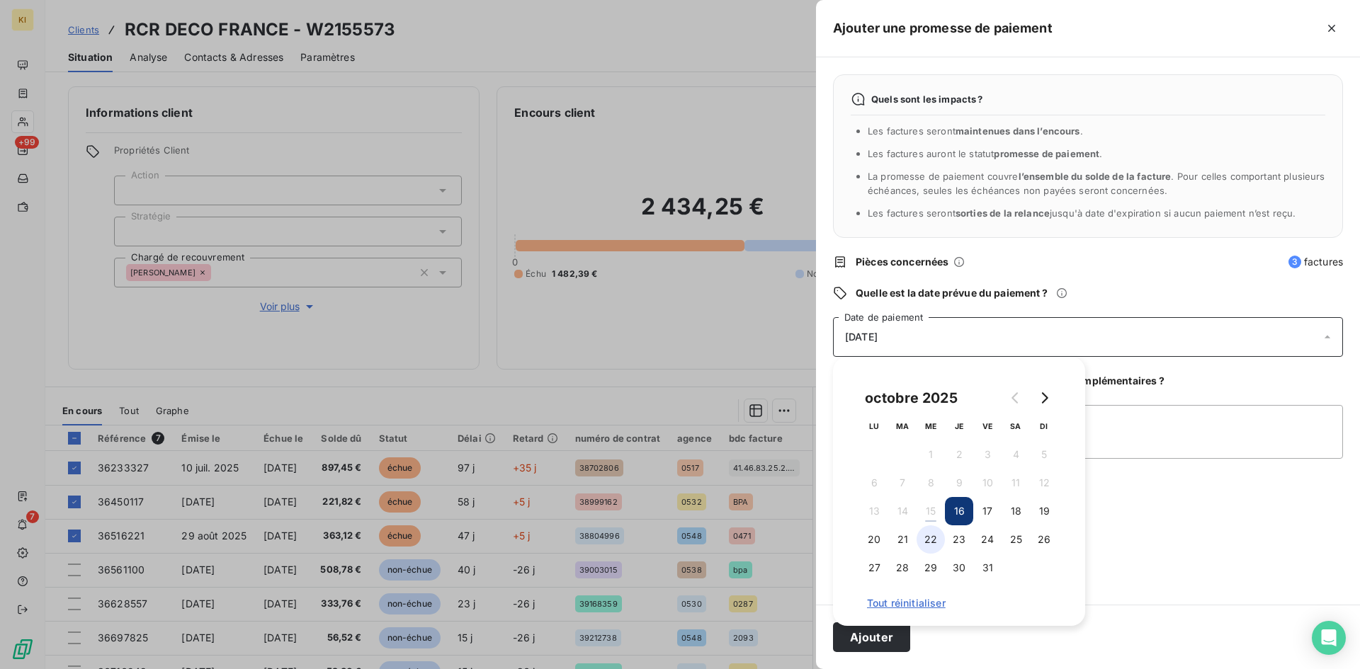
click at [931, 545] on button "22" at bounding box center [931, 540] width 28 height 28
click at [887, 640] on button "Ajouter" at bounding box center [871, 638] width 77 height 30
